Goal: Navigation & Orientation: Find specific page/section

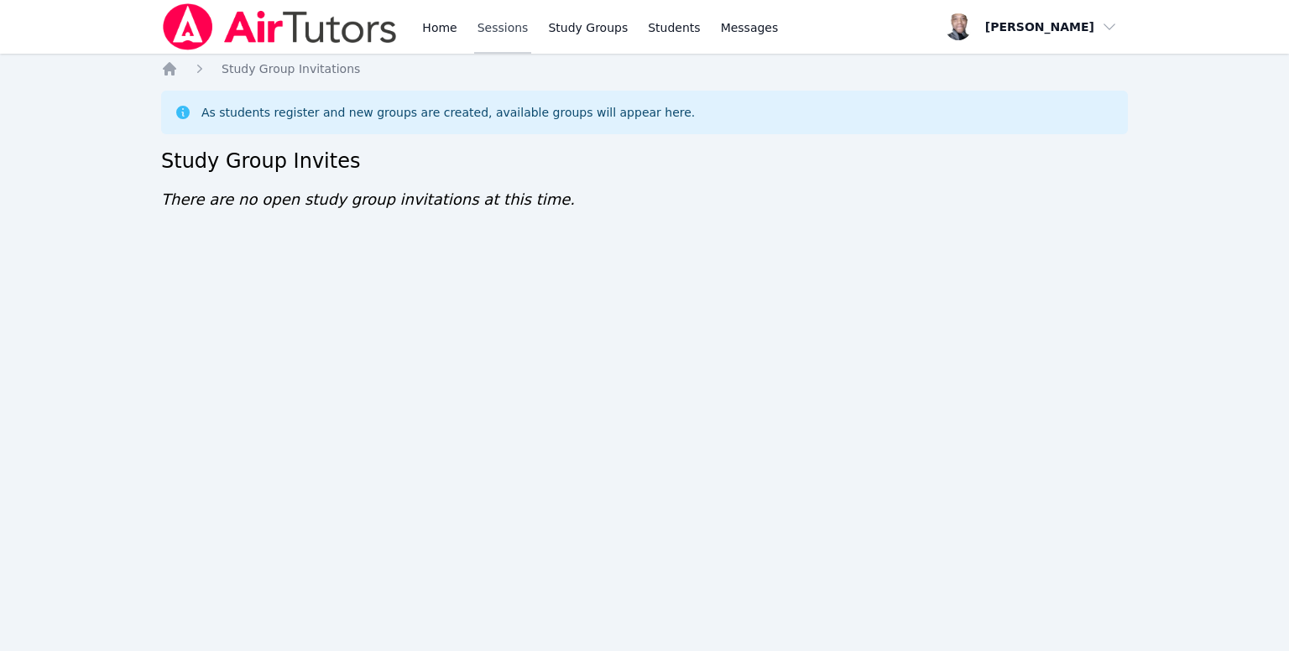
click at [474, 23] on link "Sessions" at bounding box center [503, 27] width 58 height 54
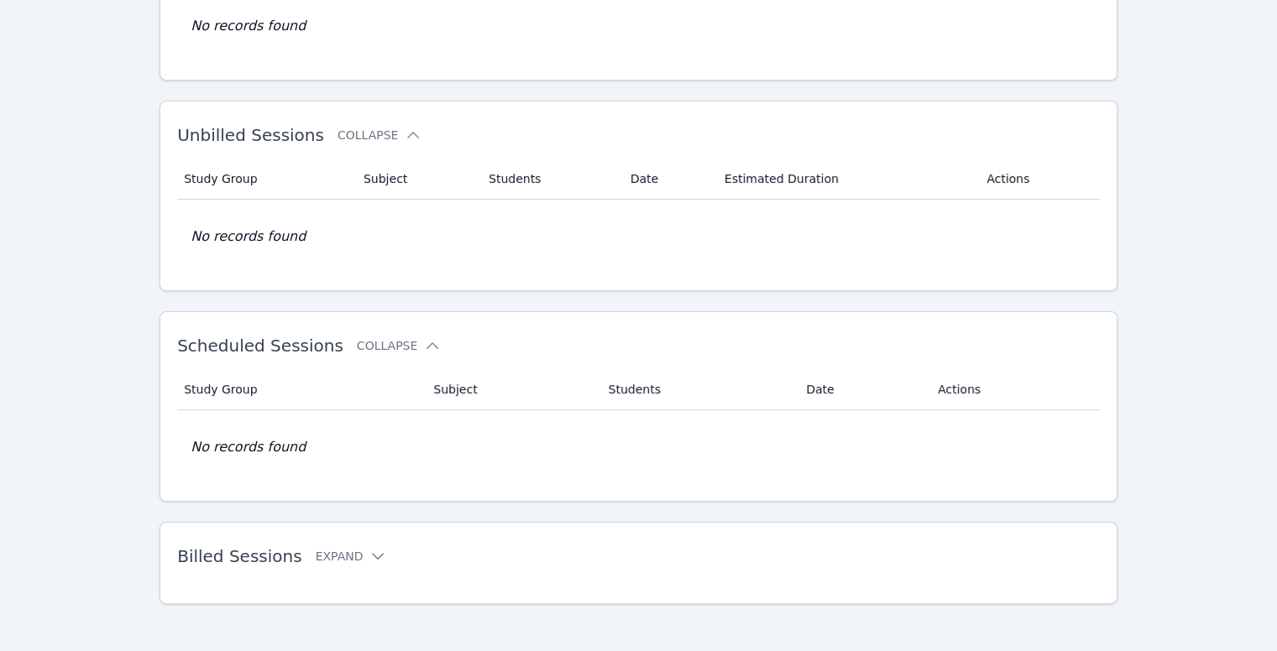
scroll to position [205, 0]
